Goal: Task Accomplishment & Management: Manage account settings

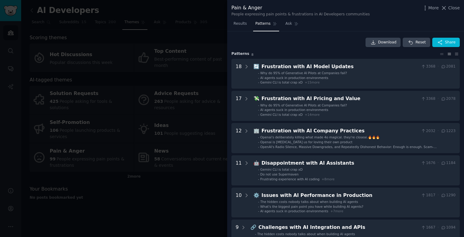
scroll to position [91, 0]
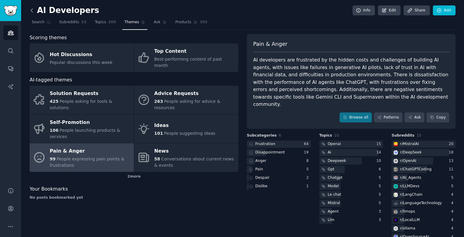
click at [34, 12] on icon at bounding box center [32, 10] width 6 height 6
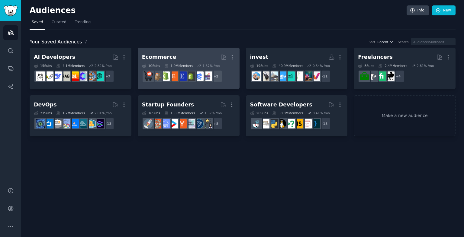
click at [191, 49] on link "Ecommerce More 10 Sub s 1.9M Members 1.67 % /mo r/ecommercemarketing + 2" at bounding box center [189, 68] width 102 height 41
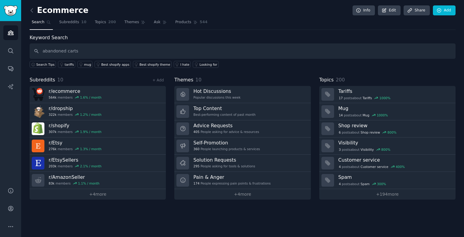
type input "abandoned carts"
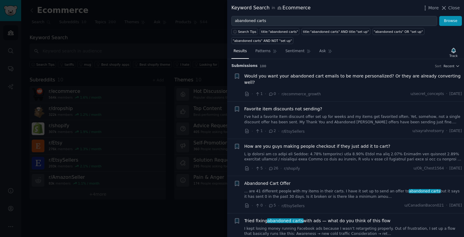
click at [374, 77] on span "Would you want your abandoned cart emails to be more personalized? Or they are …" at bounding box center [353, 79] width 218 height 13
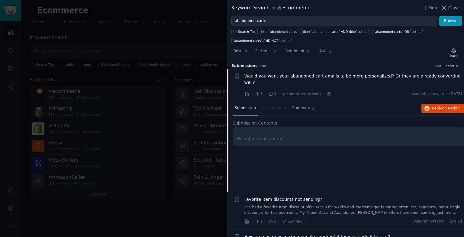
scroll to position [9, 0]
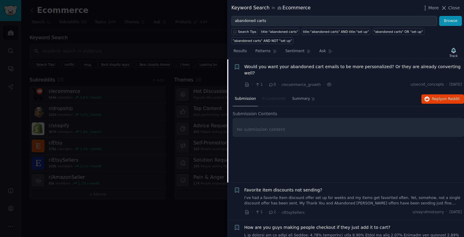
click at [324, 67] on span "Would you want your abandoned cart emails to be more personalized? Or they are …" at bounding box center [353, 70] width 218 height 13
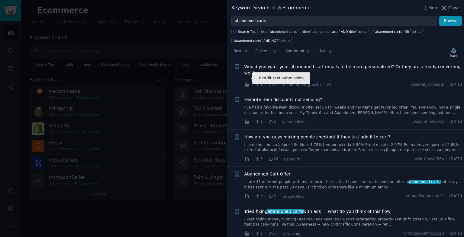
click at [247, 83] on icon at bounding box center [246, 85] width 3 height 4
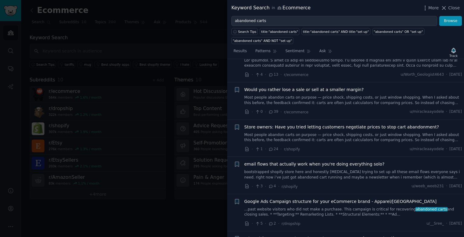
scroll to position [318, 0]
click at [174, 229] on div at bounding box center [232, 118] width 464 height 237
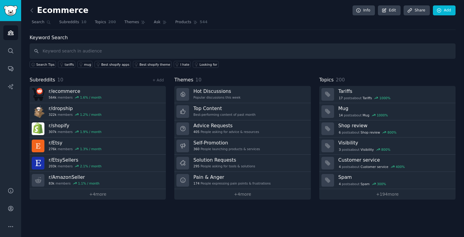
click at [191, 213] on div "Ecommerce Info Edit Share Add Search Subreddits 10 Topics 200 Themes Ask Produc…" at bounding box center [242, 118] width 443 height 237
click at [9, 228] on icon "Sidebar" at bounding box center [11, 227] width 6 height 6
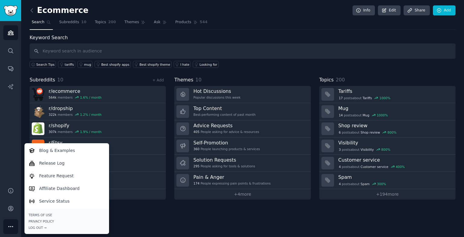
click at [104, 6] on div "Ecommerce Info Edit Share Add" at bounding box center [243, 11] width 426 height 12
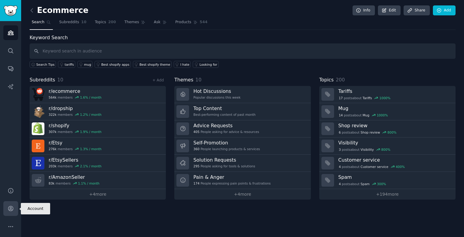
click at [8, 207] on icon "Sidebar" at bounding box center [11, 209] width 6 height 6
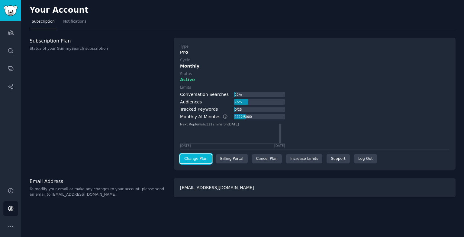
click at [200, 159] on link "Change Plan" at bounding box center [196, 159] width 32 height 10
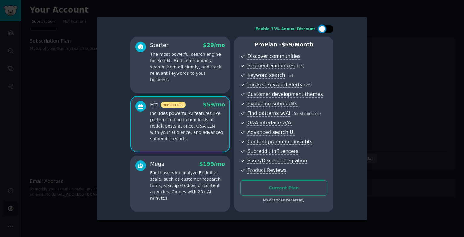
click at [330, 31] on div at bounding box center [325, 28] width 15 height 7
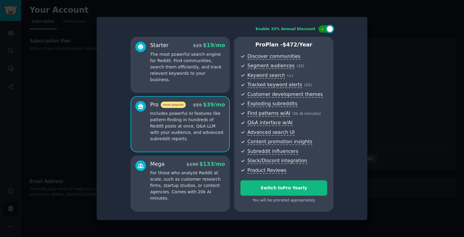
click at [328, 31] on div at bounding box center [329, 29] width 7 height 7
checkbox input "false"
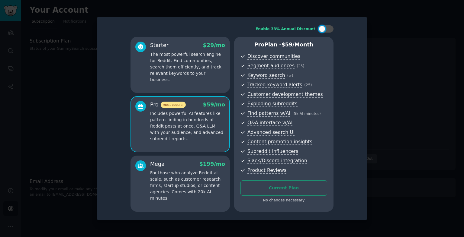
click at [77, 143] on div at bounding box center [232, 118] width 464 height 237
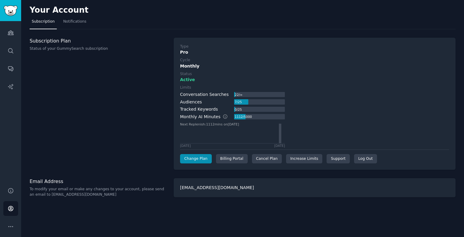
click at [268, 153] on div "Type Pro Cycle Monthly Status Active Limits Conversation Searches 22 / ∞ Audien…" at bounding box center [314, 104] width 269 height 120
click at [268, 158] on div "Cancel Plan" at bounding box center [267, 159] width 30 height 10
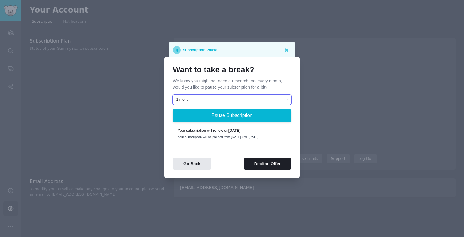
click at [238, 98] on select "1 month 2 months 3 months Choose a custom date to resume" at bounding box center [232, 100] width 118 height 10
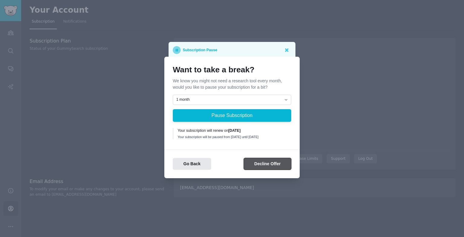
click at [257, 164] on button "Decline Offer" at bounding box center [267, 164] width 47 height 12
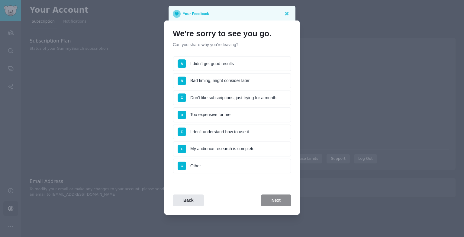
click at [242, 121] on li "D Too expensive for me" at bounding box center [232, 115] width 118 height 15
click at [242, 121] on ul "A I didn't get good results B Bad timing, might consider later C Don't like sub…" at bounding box center [232, 114] width 118 height 117
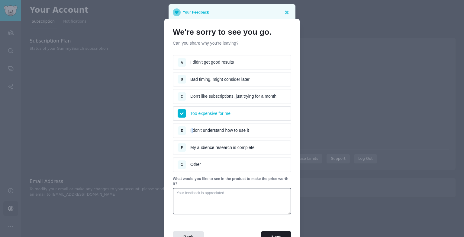
scroll to position [35, 0]
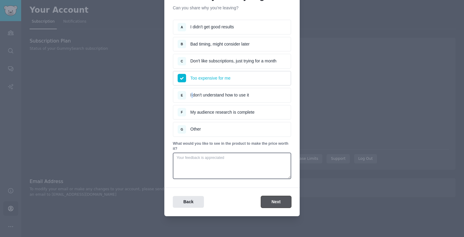
click at [277, 202] on button "Next" at bounding box center [276, 202] width 30 height 12
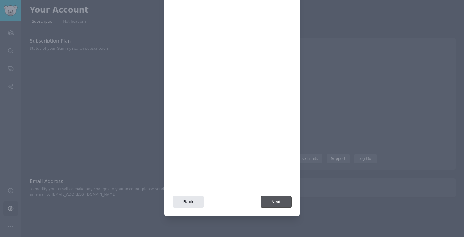
scroll to position [0, 0]
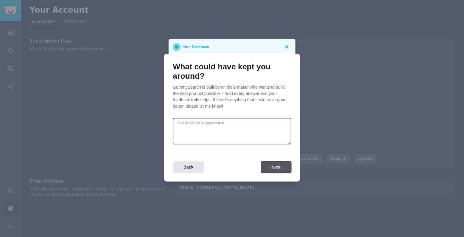
click at [263, 167] on button "Next" at bounding box center [276, 168] width 30 height 12
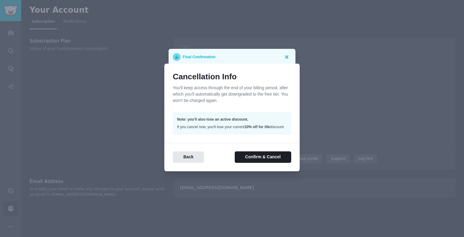
click at [261, 152] on div "Back Confirm & Cancel" at bounding box center [231, 153] width 135 height 20
click at [261, 154] on div "Back Confirm & Cancel" at bounding box center [231, 153] width 135 height 20
click at [261, 158] on button "Confirm & Cancel" at bounding box center [263, 158] width 56 height 12
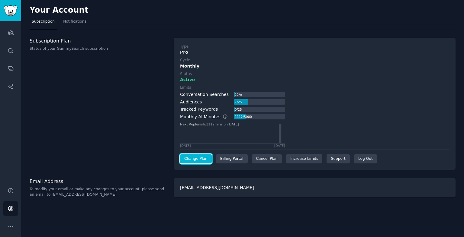
click at [188, 156] on link "Change Plan" at bounding box center [196, 159] width 32 height 10
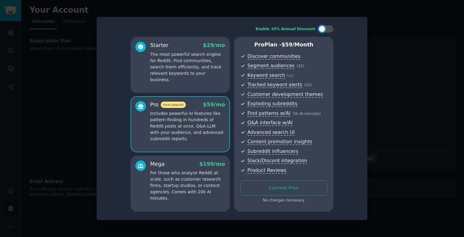
click at [394, 93] on div at bounding box center [232, 118] width 464 height 237
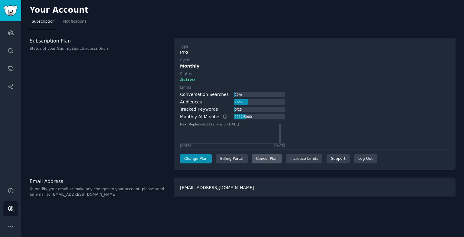
click at [267, 160] on div "Cancel Plan" at bounding box center [267, 159] width 30 height 10
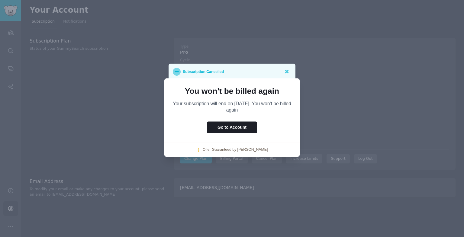
click at [258, 151] on link "Offer Guaranteed by [PERSON_NAME]" at bounding box center [235, 149] width 65 height 5
click at [161, 87] on div at bounding box center [232, 118] width 464 height 237
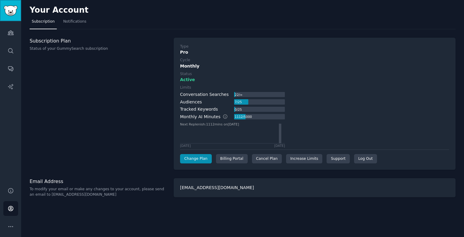
click at [11, 13] on img "Sidebar" at bounding box center [11, 10] width 14 height 11
